Goal: Communication & Community: Participate in discussion

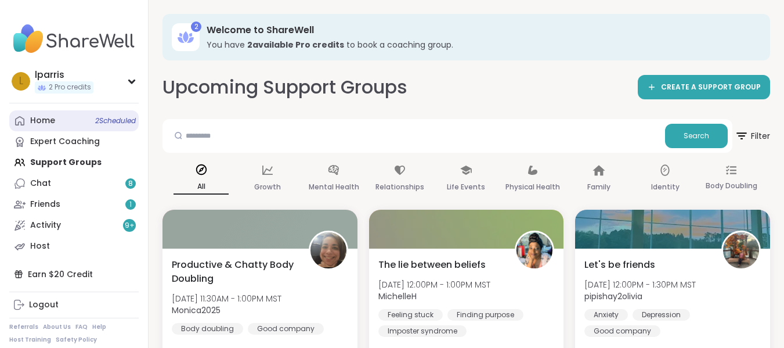
click at [38, 118] on div "Home 2 Scheduled" at bounding box center [42, 121] width 25 height 12
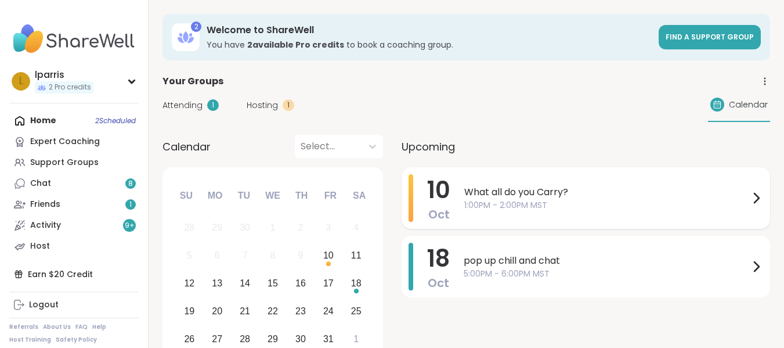
click at [517, 202] on span "1:00PM - 2:00PM MST" at bounding box center [606, 205] width 285 height 12
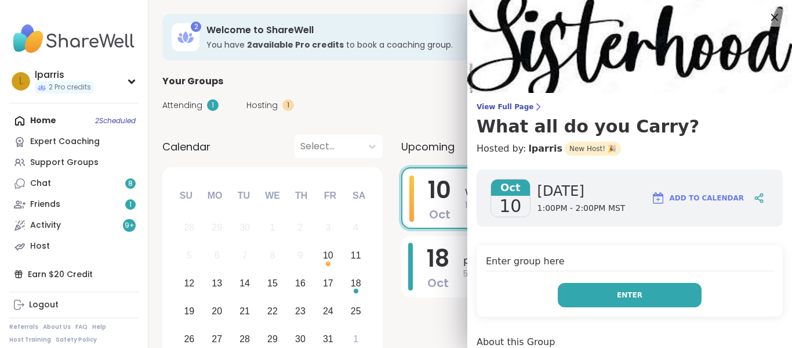
click at [621, 292] on span "Enter" at bounding box center [630, 294] width 26 height 10
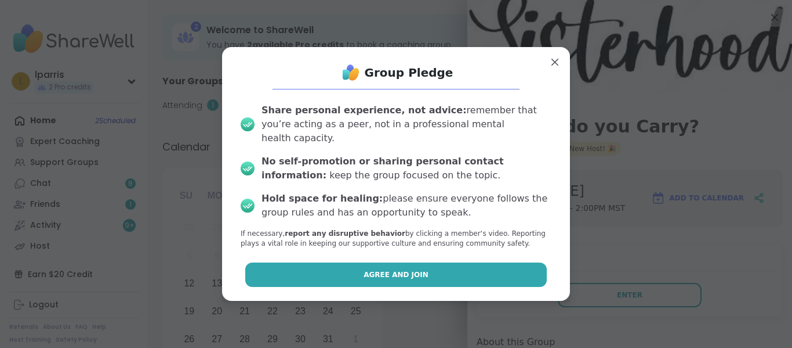
click at [373, 269] on span "Agree and Join" at bounding box center [396, 274] width 65 height 10
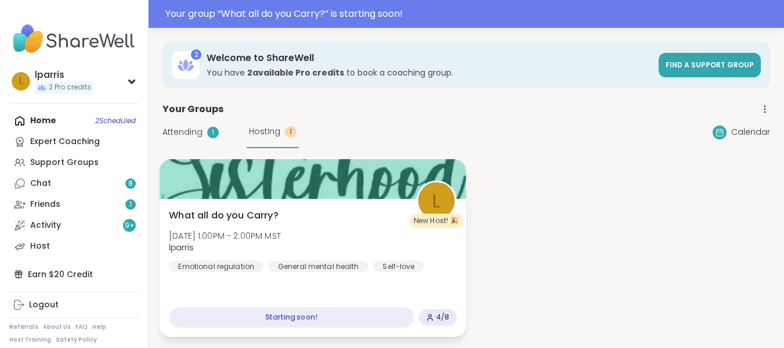
click at [263, 238] on span "[DATE] 1:00PM - 2:00PM MST" at bounding box center [225, 235] width 112 height 12
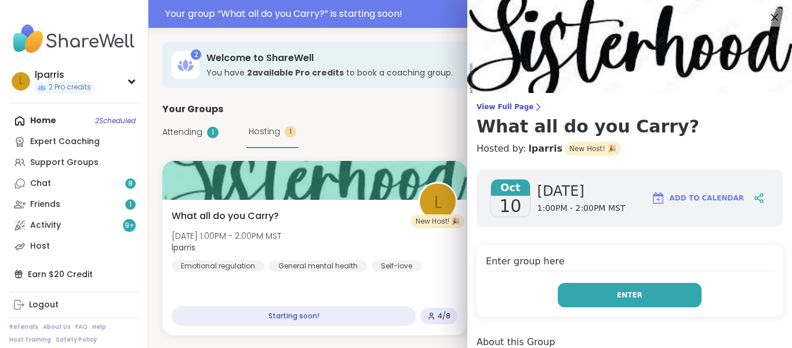
click at [583, 292] on button "Enter" at bounding box center [630, 295] width 144 height 24
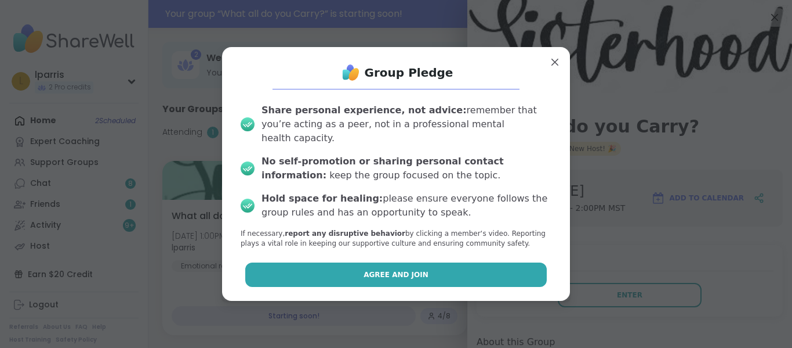
click at [464, 263] on button "Agree and Join" at bounding box center [396, 274] width 302 height 24
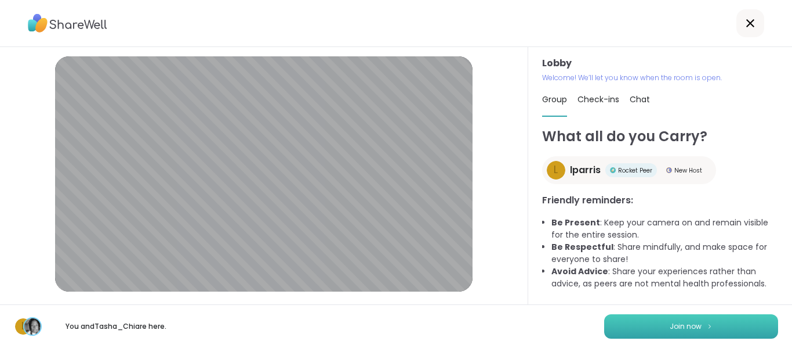
click at [680, 318] on button "Join now" at bounding box center [692, 326] width 174 height 24
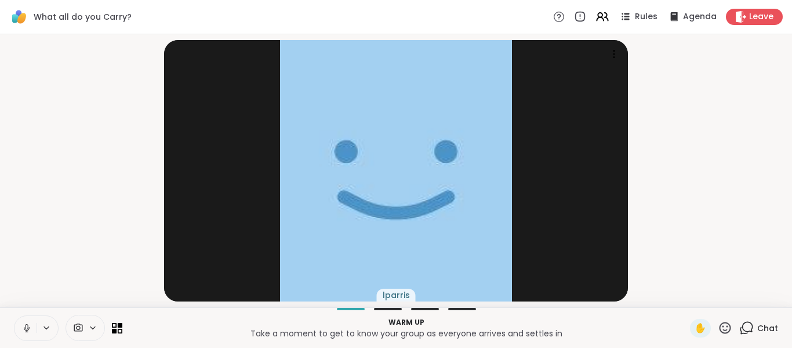
click at [91, 330] on icon at bounding box center [92, 328] width 9 height 10
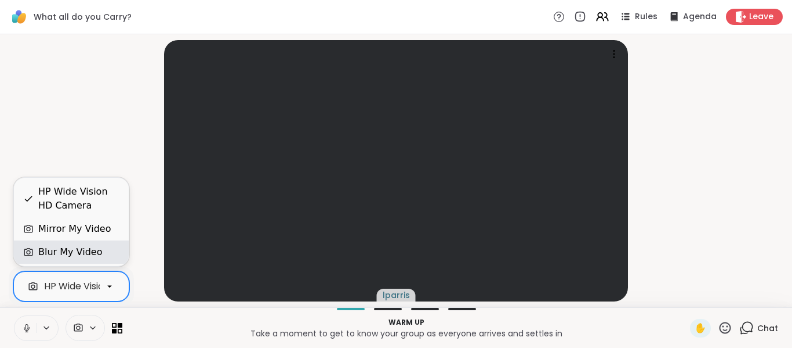
scroll to position [0, 50]
click at [86, 243] on div "Blur My Video" at bounding box center [71, 251] width 115 height 23
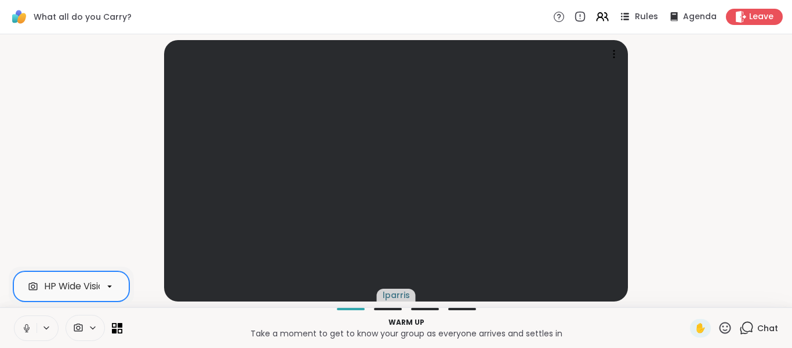
click at [635, 13] on span "Rules" at bounding box center [647, 17] width 24 height 12
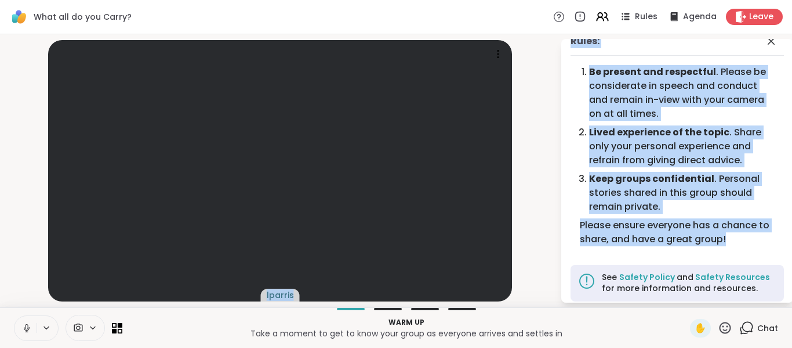
scroll to position [0, 0]
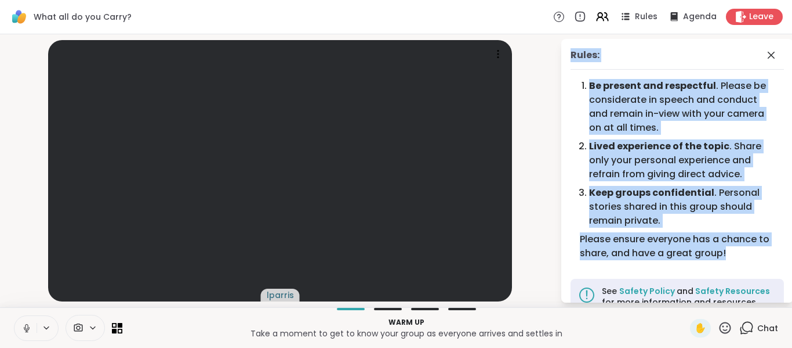
drag, startPoint x: 745, startPoint y: 229, endPoint x: 567, endPoint y: 61, distance: 245.0
click at [567, 61] on div "Rules: Be present and respectful . Please be considerate in speech and conduct …" at bounding box center [678, 170] width 232 height 263
copy div "Rules: Be present and respectful . Please be considerate in speech and conduct …"
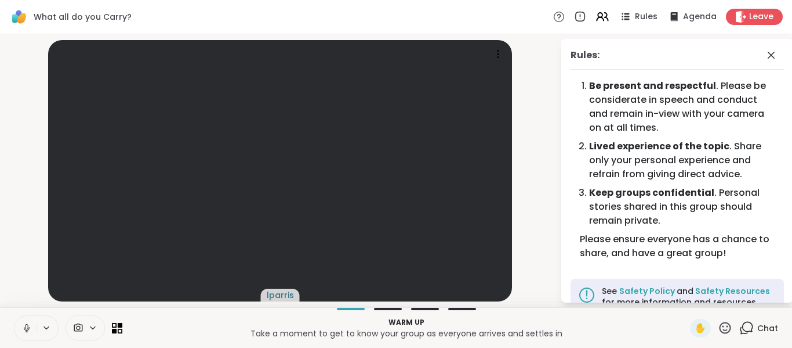
click at [742, 325] on icon at bounding box center [747, 327] width 15 height 15
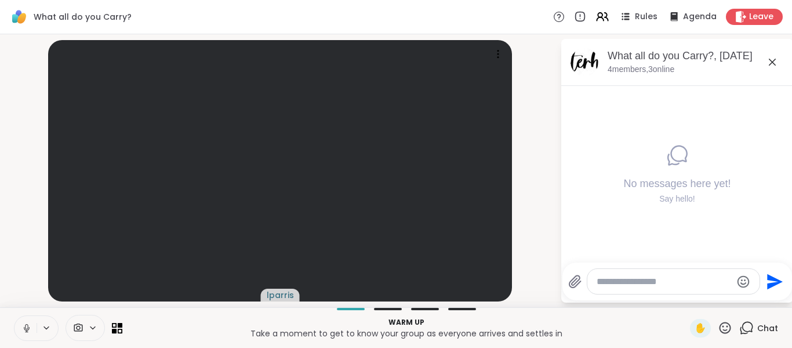
click at [635, 277] on textarea "Type your message" at bounding box center [664, 282] width 135 height 12
type textarea "**********"
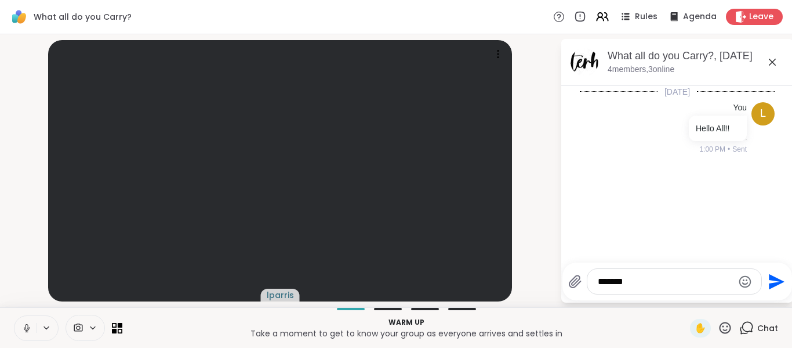
type textarea "*******"
type textarea "*"
click at [630, 282] on textarea "Type your message" at bounding box center [665, 282] width 135 height 12
paste textarea "**********"
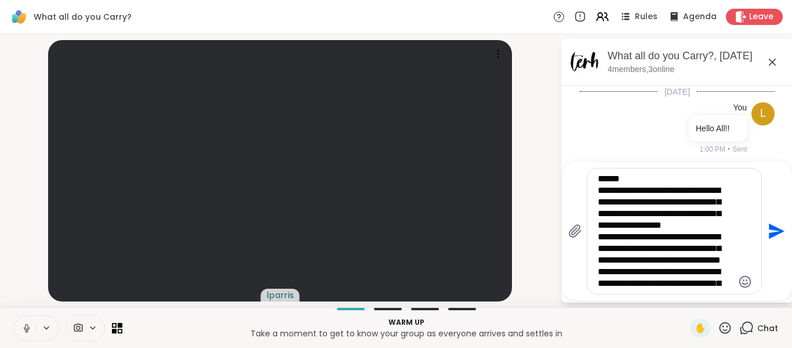
type textarea "**********"
click at [777, 232] on icon "Send" at bounding box center [777, 231] width 16 height 16
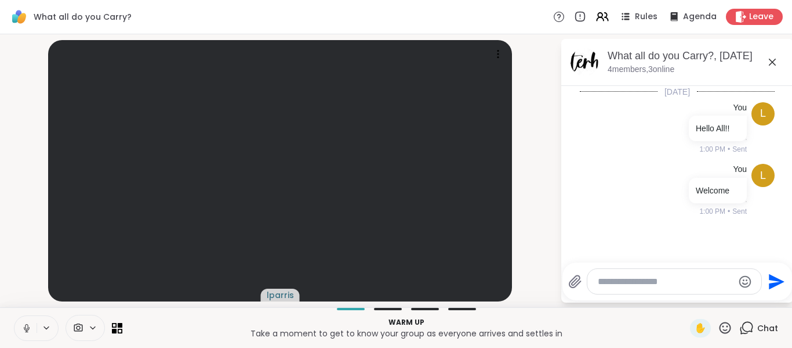
scroll to position [248, 0]
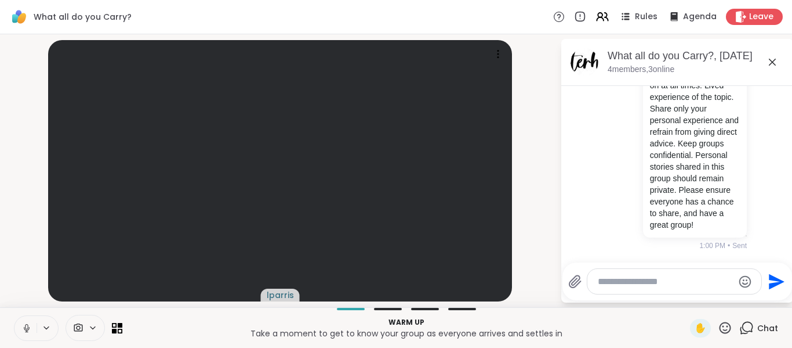
click at [773, 57] on icon at bounding box center [773, 62] width 14 height 14
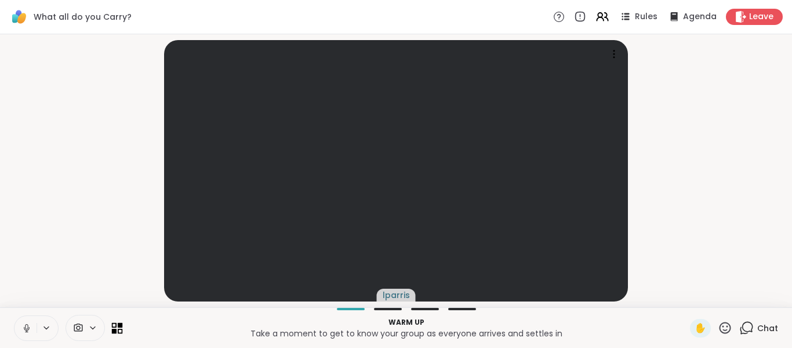
click at [114, 331] on icon at bounding box center [114, 330] width 5 height 5
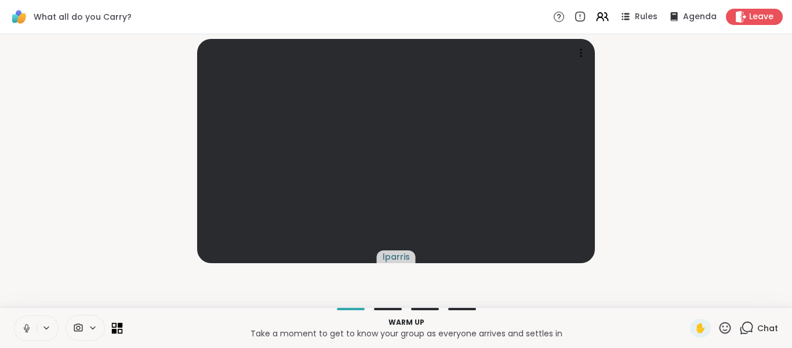
click at [114, 331] on icon at bounding box center [114, 330] width 5 height 5
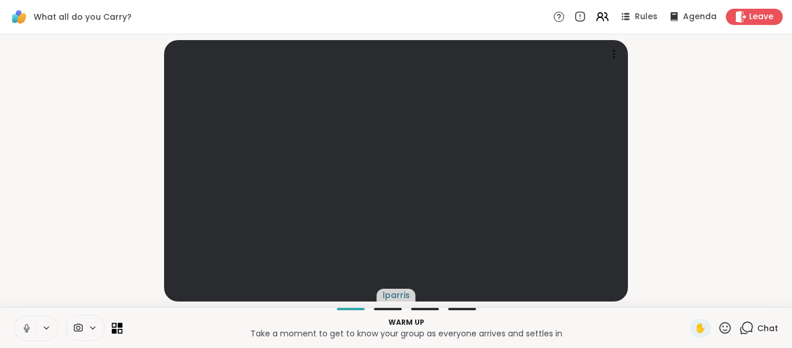
click at [114, 331] on icon at bounding box center [114, 330] width 5 height 5
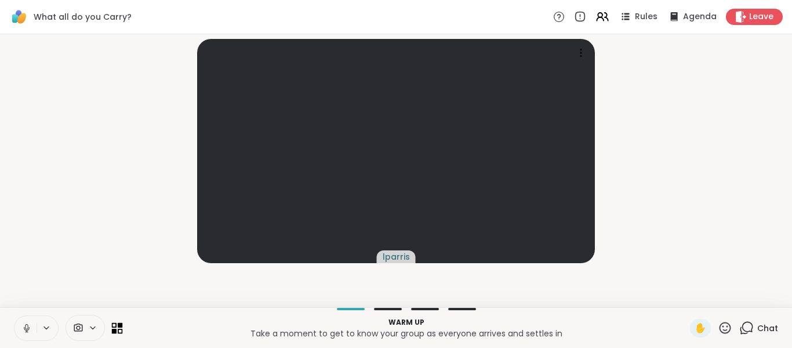
click at [114, 331] on icon at bounding box center [114, 330] width 5 height 5
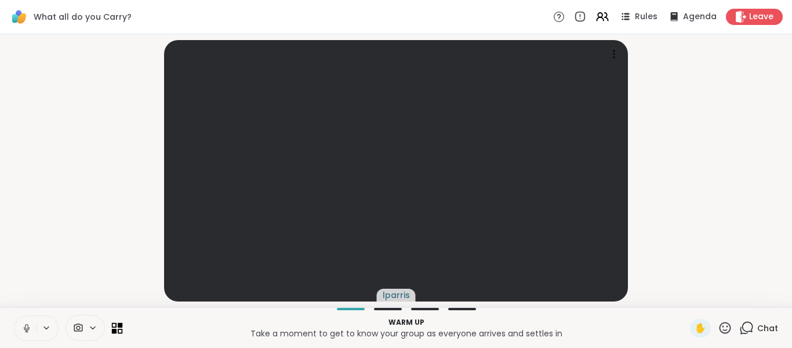
click at [114, 331] on icon at bounding box center [114, 330] width 5 height 5
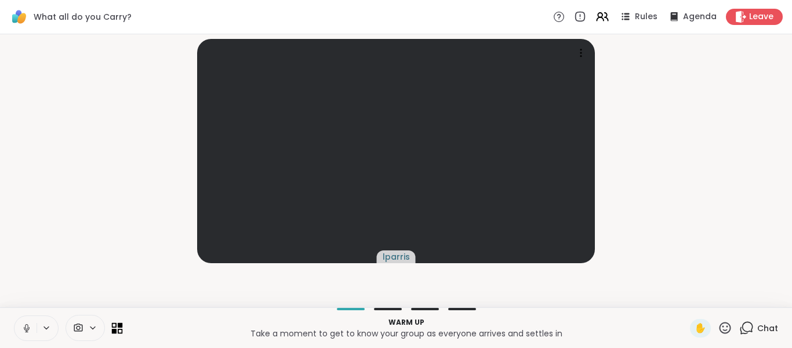
click at [116, 330] on icon at bounding box center [114, 330] width 5 height 5
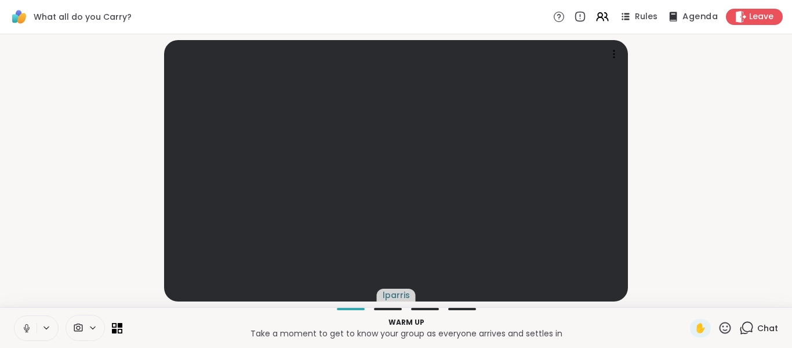
click at [670, 17] on icon at bounding box center [674, 16] width 8 height 9
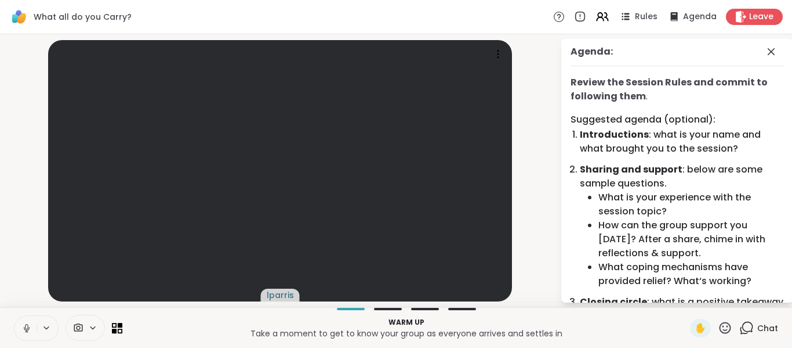
scroll to position [0, 0]
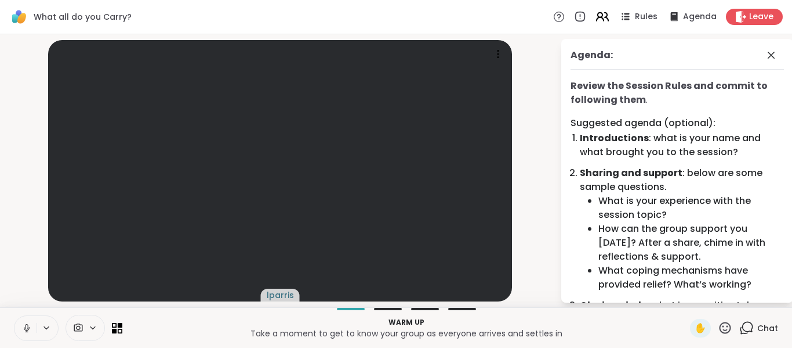
click at [595, 19] on icon at bounding box center [602, 16] width 15 height 15
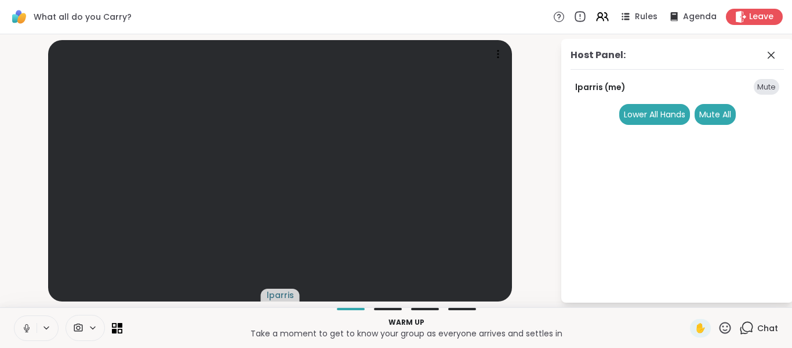
click at [575, 18] on icon at bounding box center [580, 16] width 13 height 13
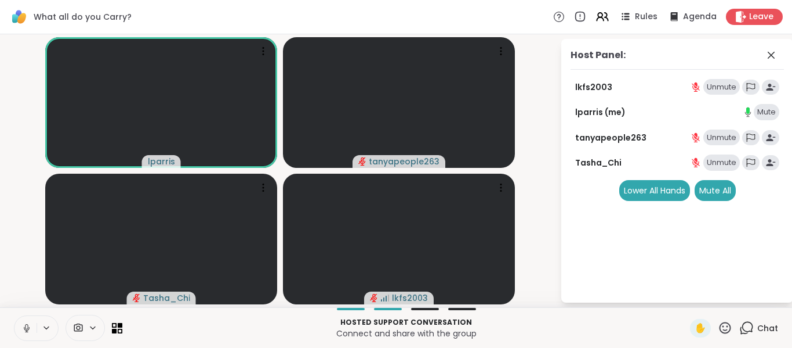
click at [740, 329] on icon at bounding box center [747, 327] width 15 height 15
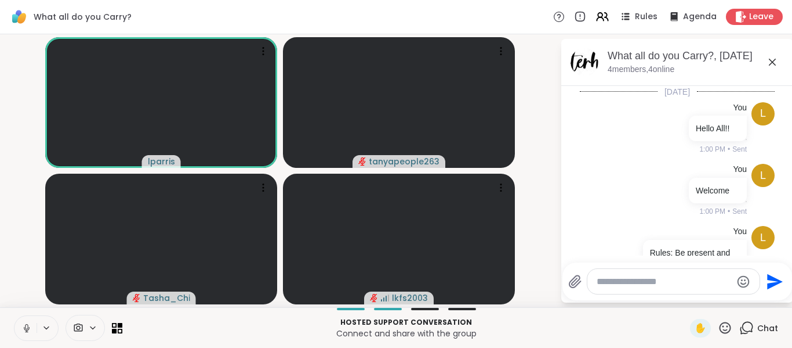
scroll to position [248, 0]
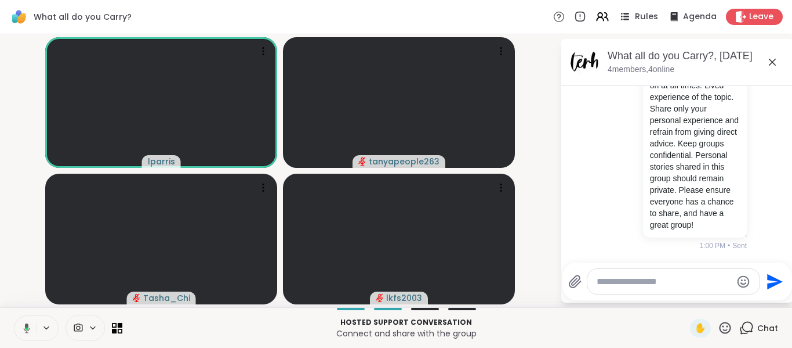
click at [636, 15] on span "Rules" at bounding box center [647, 17] width 24 height 12
